Goal: Task Accomplishment & Management: Complete application form

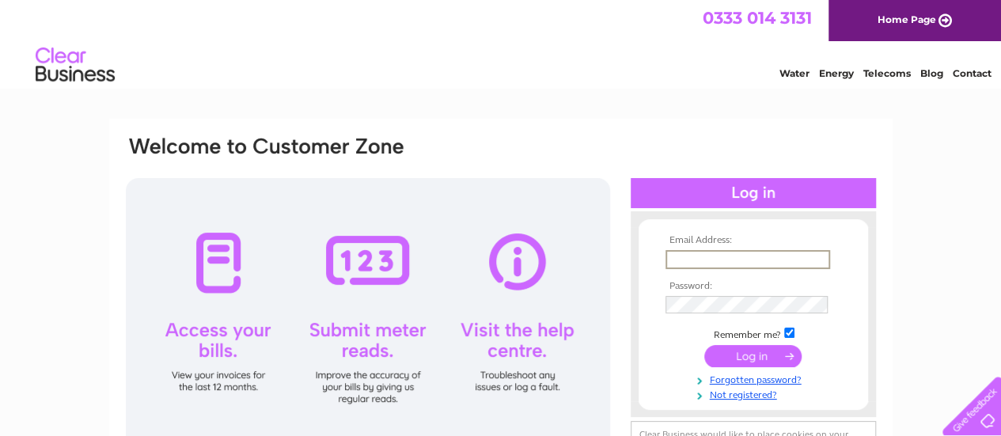
click at [725, 252] on input "text" at bounding box center [747, 259] width 165 height 19
type input "[EMAIL_ADDRESS][DOMAIN_NAME]"
click at [744, 395] on link "Not registered?" at bounding box center [755, 391] width 180 height 15
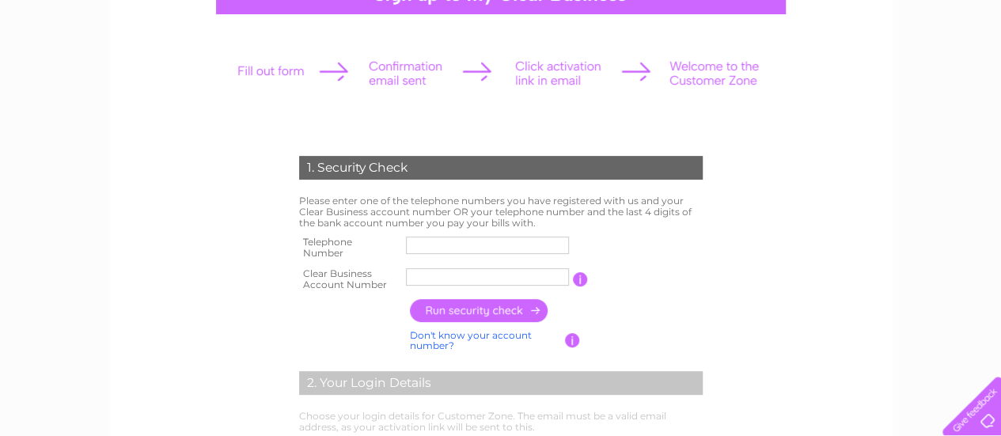
scroll to position [180, 0]
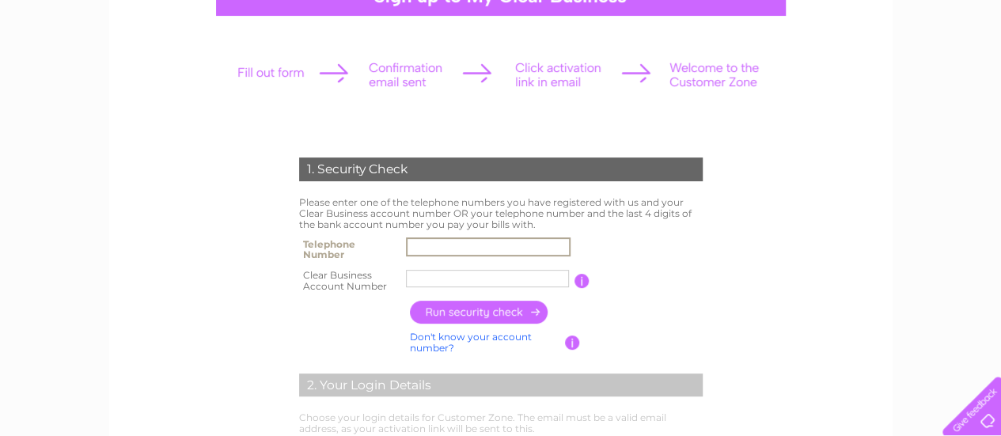
click at [552, 246] on input "text" at bounding box center [488, 246] width 165 height 19
type input "07534688413"
type input "Ferrol Mo"
drag, startPoint x: 459, startPoint y: 278, endPoint x: 411, endPoint y: 276, distance: 47.5
click at [411, 276] on input "Ferrol Mo" at bounding box center [488, 278] width 165 height 19
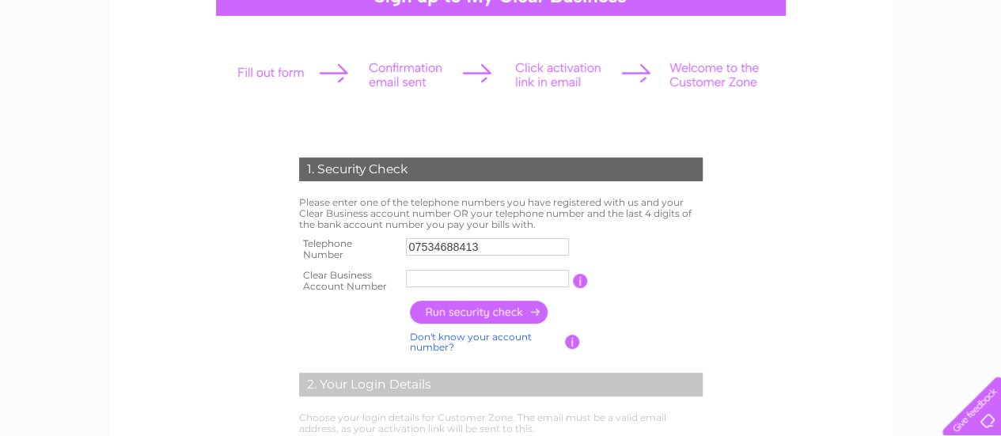
click at [656, 233] on table "Telephone Number 07534688413 Clear Business Account Number You will find your a…" at bounding box center [500, 264] width 411 height 62
click at [418, 281] on input "text" at bounding box center [487, 278] width 163 height 17
paste input "30315527"
type input "30315527"
click at [675, 307] on td at bounding box center [556, 312] width 301 height 31
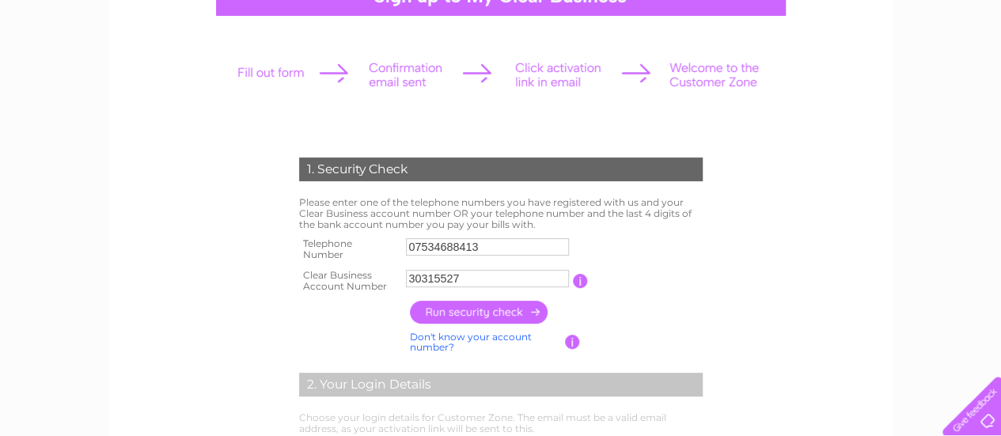
click at [510, 309] on input "button" at bounding box center [479, 312] width 139 height 23
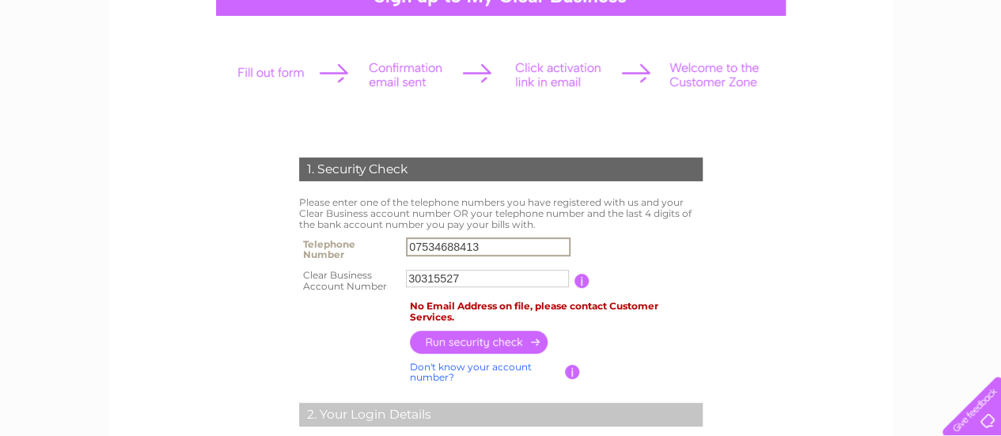
click at [502, 242] on input "07534688413" at bounding box center [488, 246] width 165 height 19
click at [656, 237] on table "Telephone Number 07534688413 Clear Business Account Number 30315527 You will fi…" at bounding box center [500, 264] width 411 height 62
click at [581, 280] on input "button" at bounding box center [580, 281] width 15 height 14
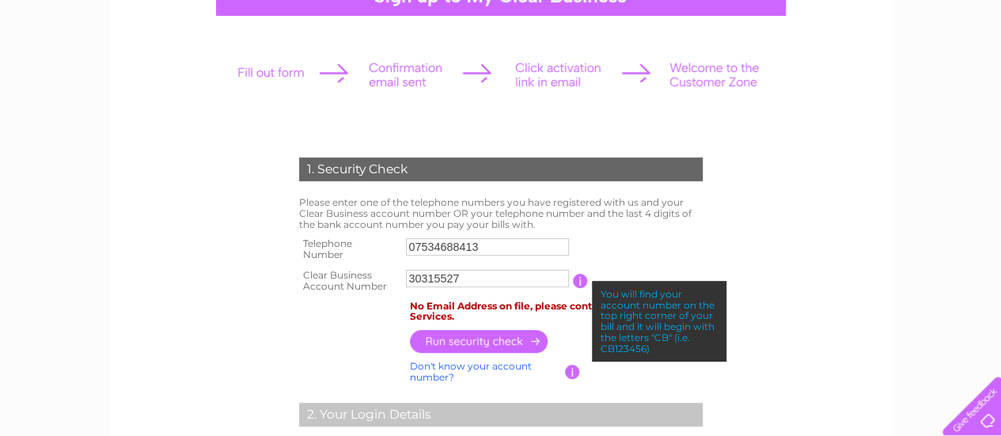
click at [633, 244] on table "Telephone Number 07534688413 Clear Business Account Number 30315527 You will fi…" at bounding box center [500, 264] width 411 height 62
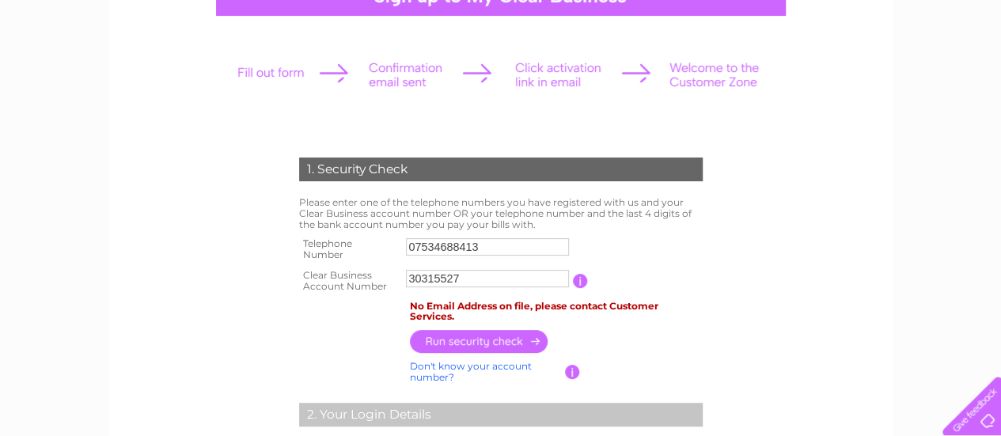
scroll to position [0, 0]
